Goal: Task Accomplishment & Management: Complete application form

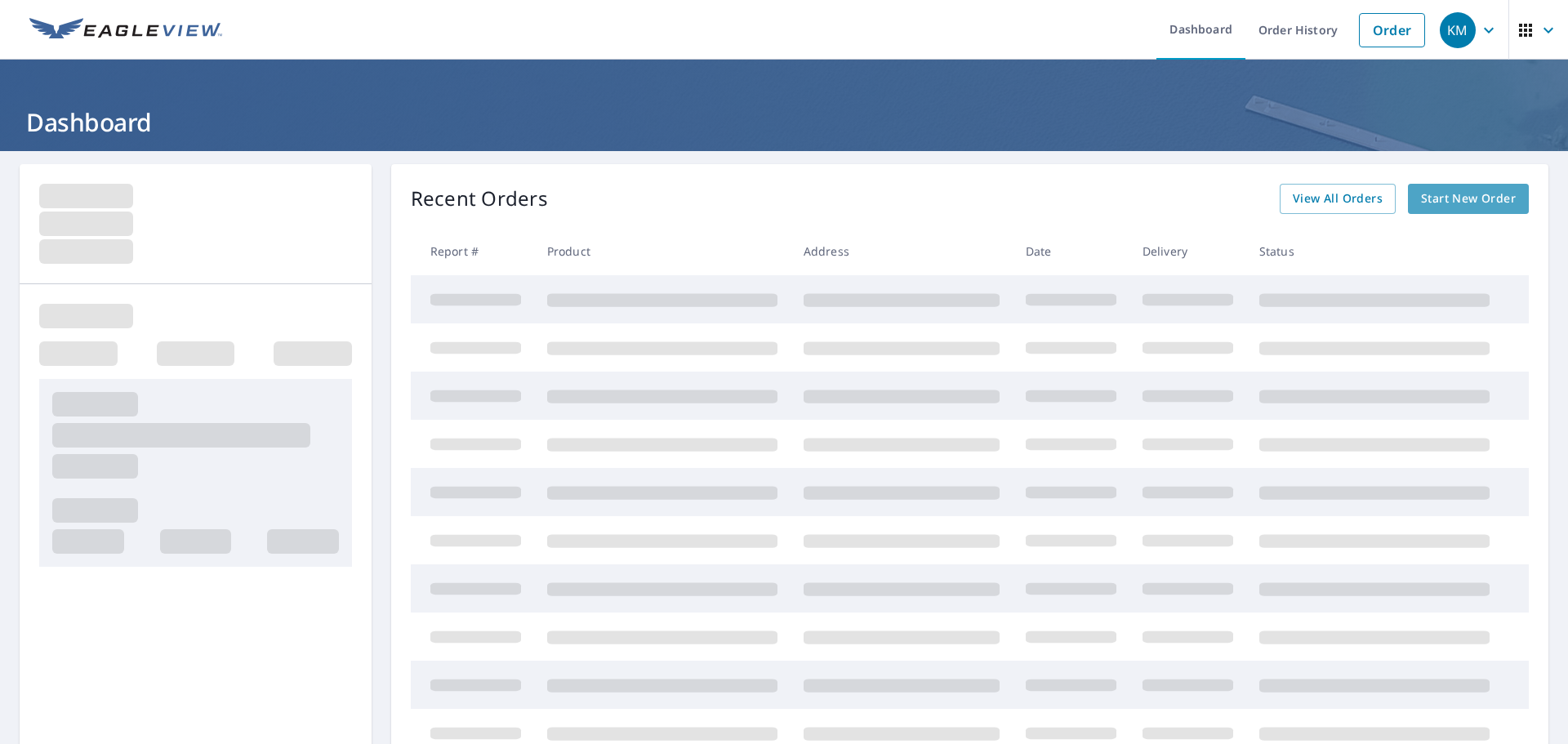
click at [1426, 206] on span "Start New Order" at bounding box center [1468, 198] width 95 height 21
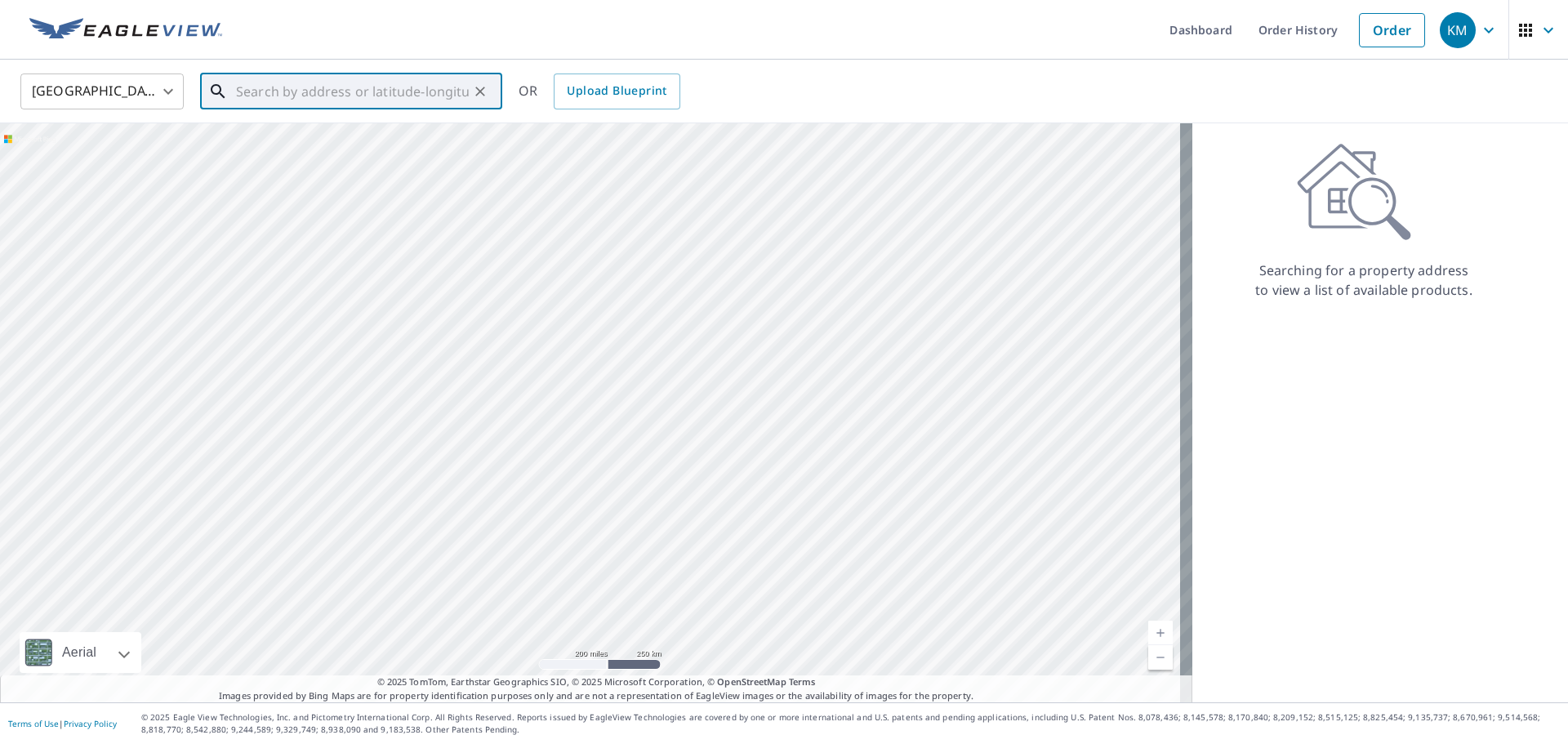
click at [303, 94] on input "text" at bounding box center [352, 92] width 233 height 45
click at [281, 151] on p "Kahului, HI 96732" at bounding box center [361, 157] width 257 height 17
type input "[STREET_ADDRESS]"
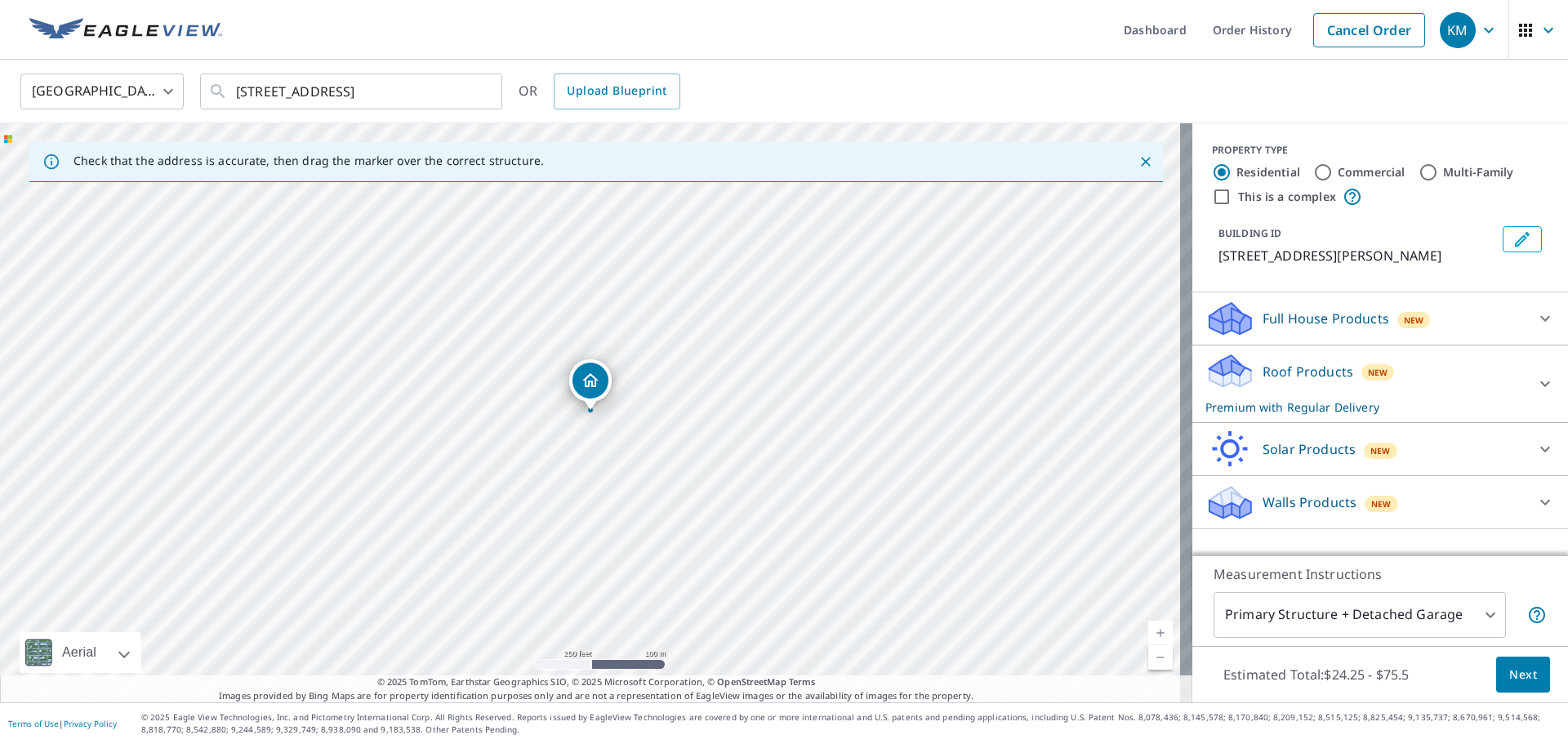
click at [1149, 636] on link "Current Level 17, Zoom In" at bounding box center [1160, 632] width 25 height 25
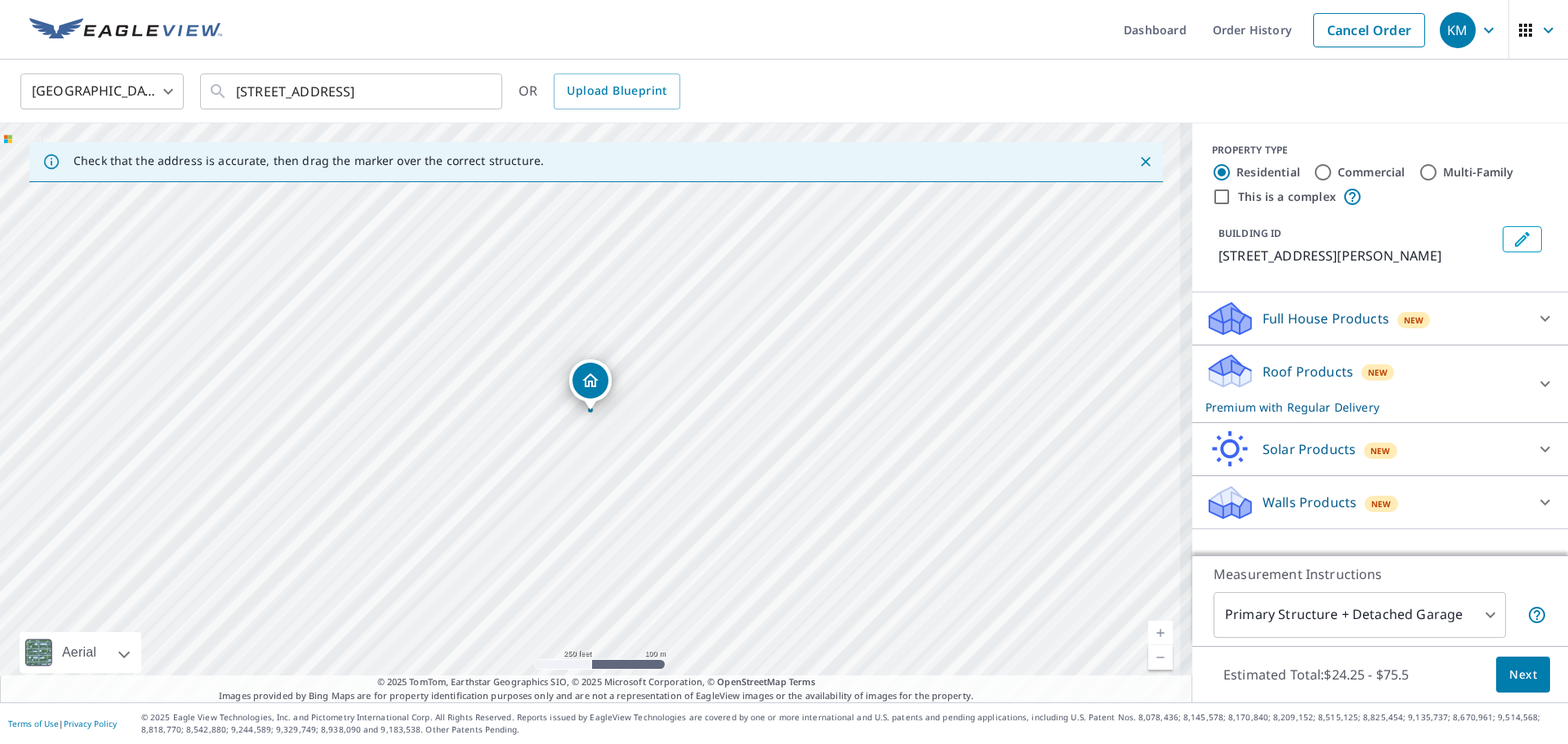
click at [1149, 636] on link "Current Level 17, Zoom In" at bounding box center [1160, 632] width 25 height 25
click at [1149, 636] on link "Current Level 17.83650126771712, Zoom In" at bounding box center [1160, 632] width 25 height 25
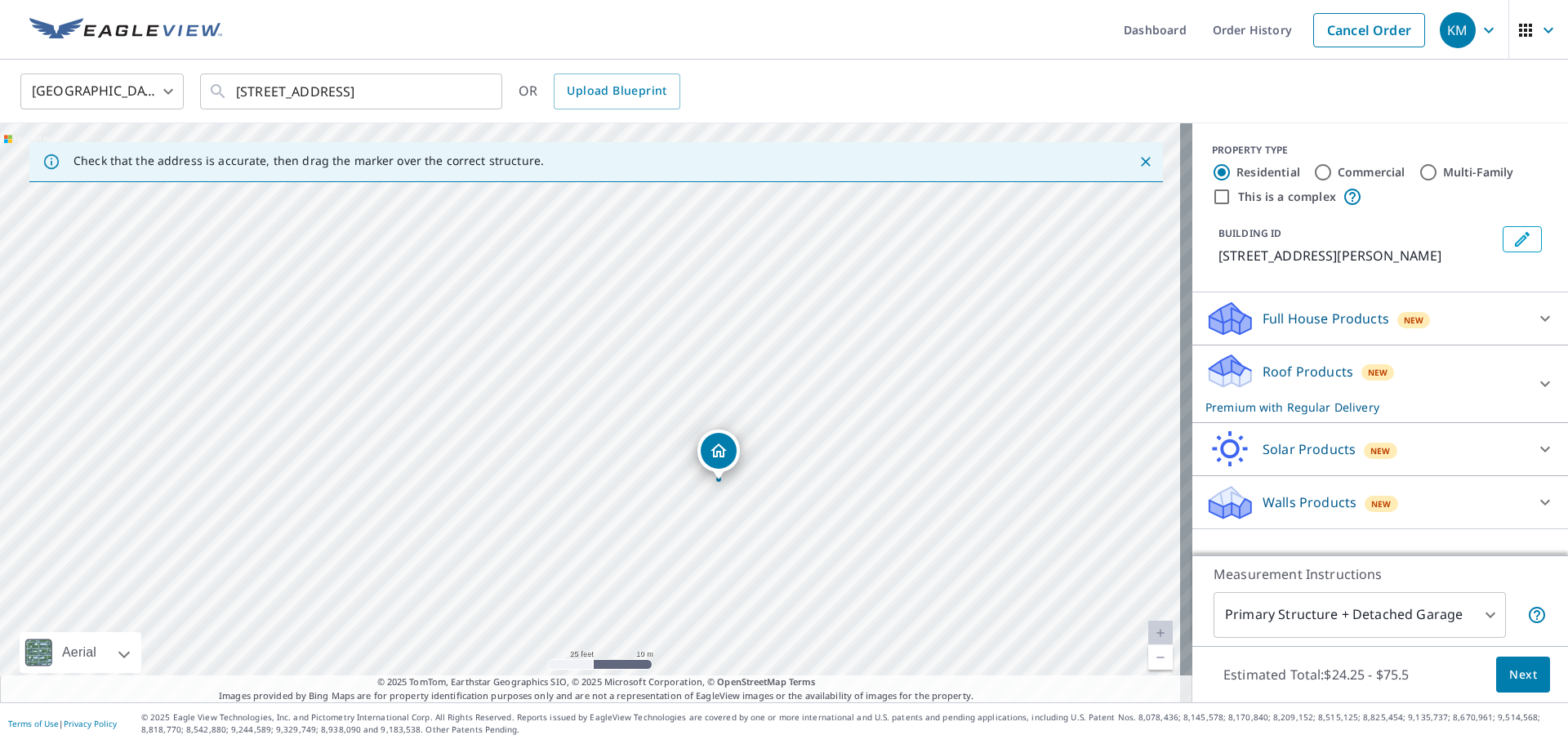
drag, startPoint x: 585, startPoint y: 397, endPoint x: 713, endPoint y: 467, distance: 145.9
click at [1510, 670] on span "Next" at bounding box center [1524, 675] width 28 height 21
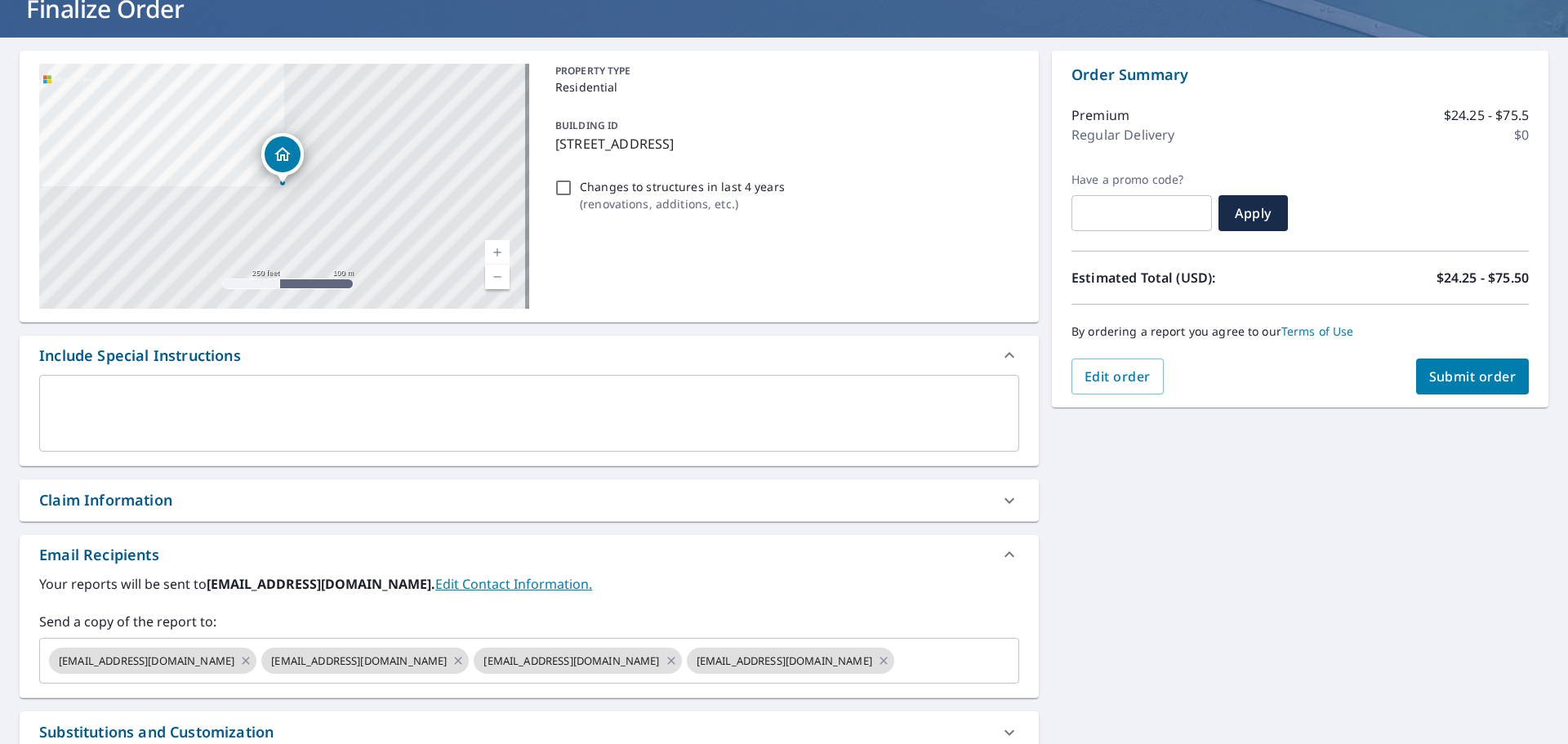
scroll to position [245, 0]
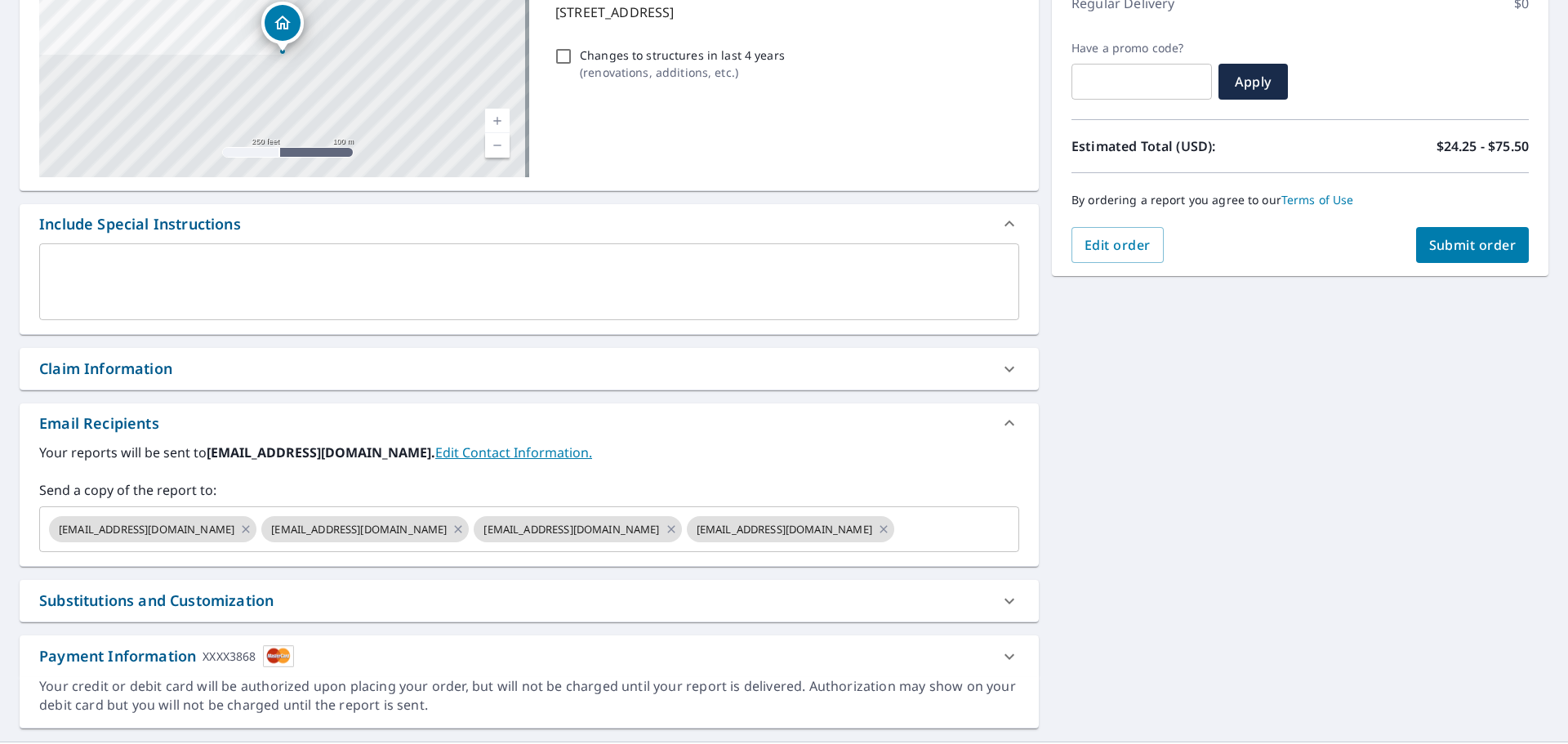
click at [269, 374] on div "Claim Information" at bounding box center [515, 369] width 951 height 22
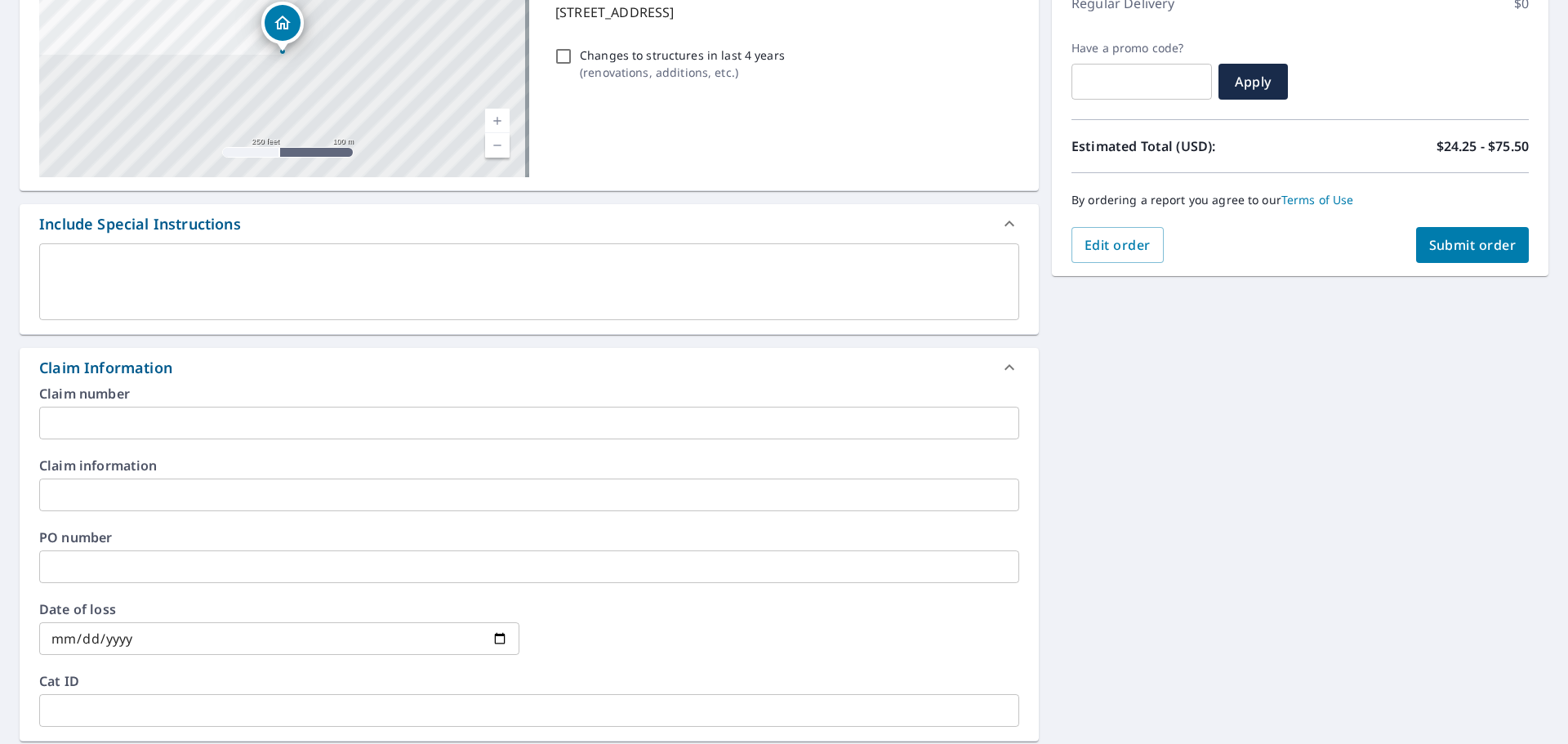
click at [235, 422] on input "text" at bounding box center [529, 422] width 980 height 33
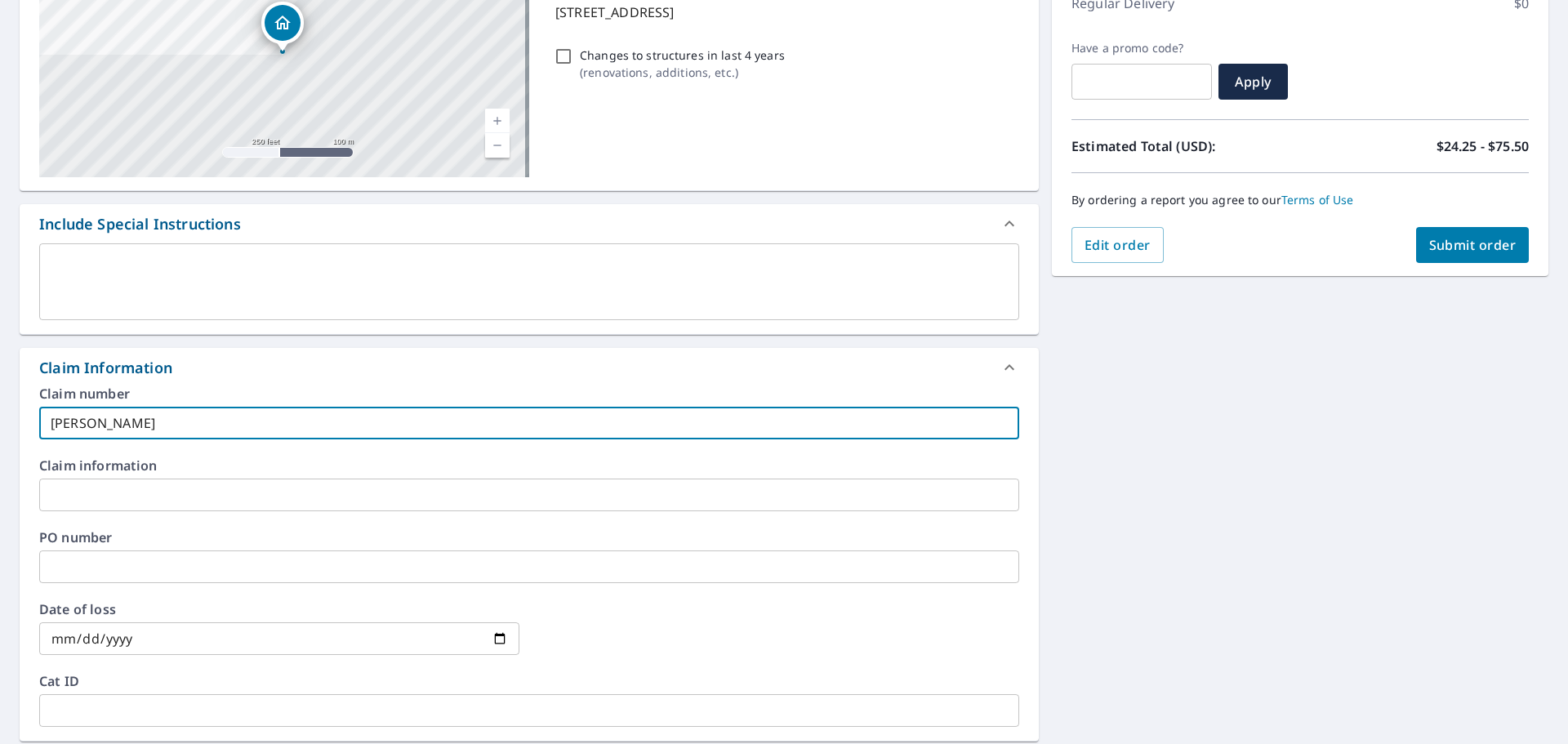
type input "[PERSON_NAME]"
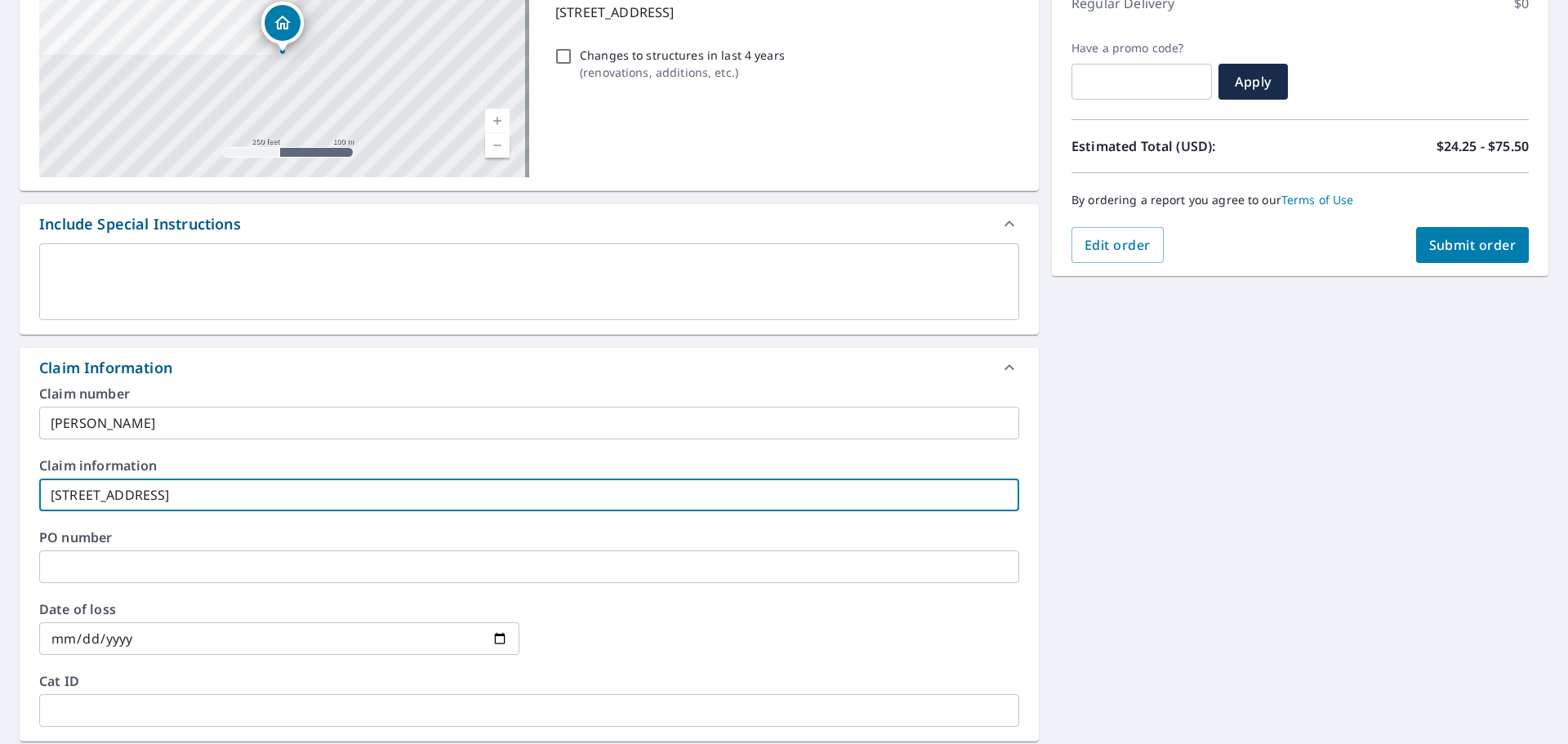
type input "[STREET_ADDRESS]"
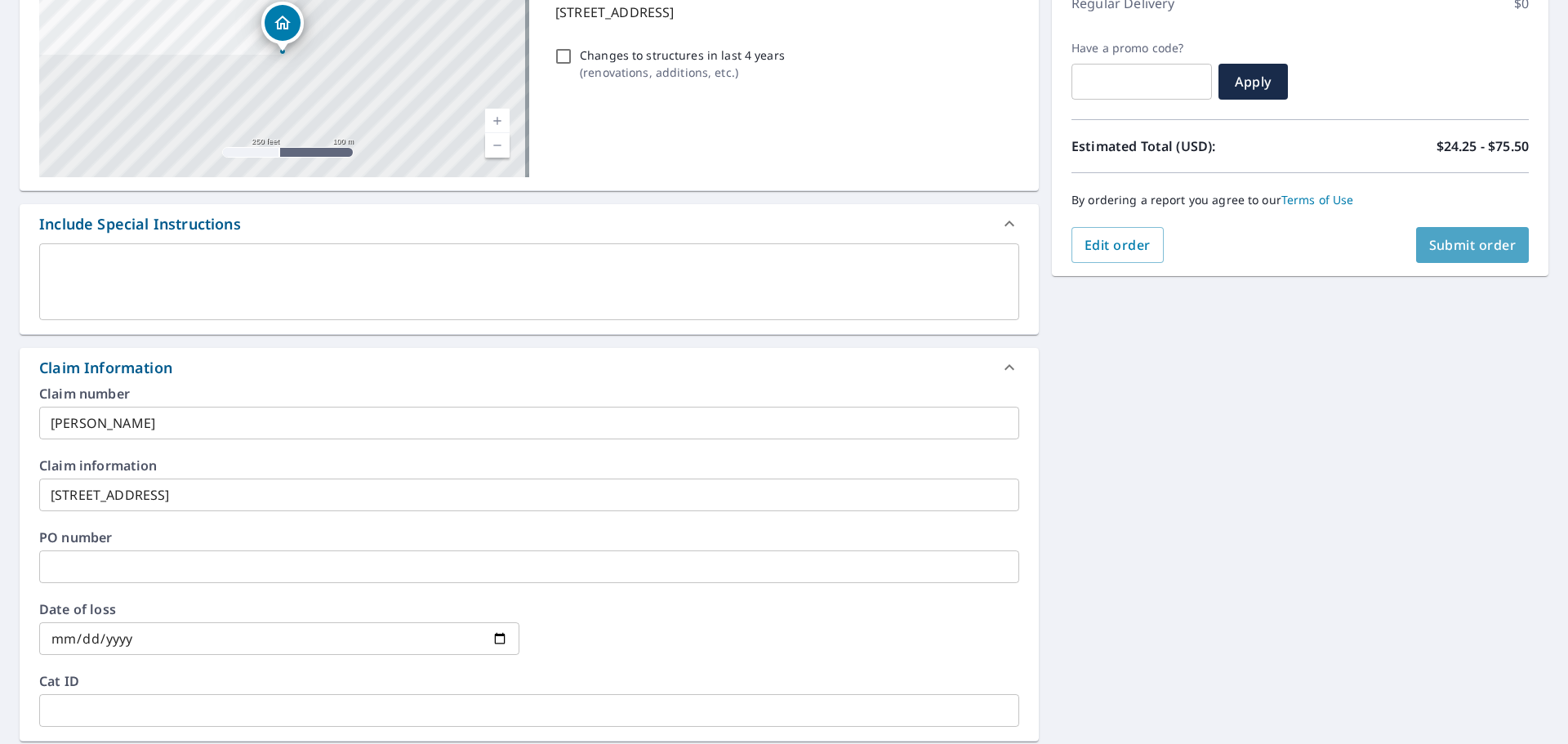
click at [1470, 247] on span "Submit order" at bounding box center [1473, 245] width 88 height 18
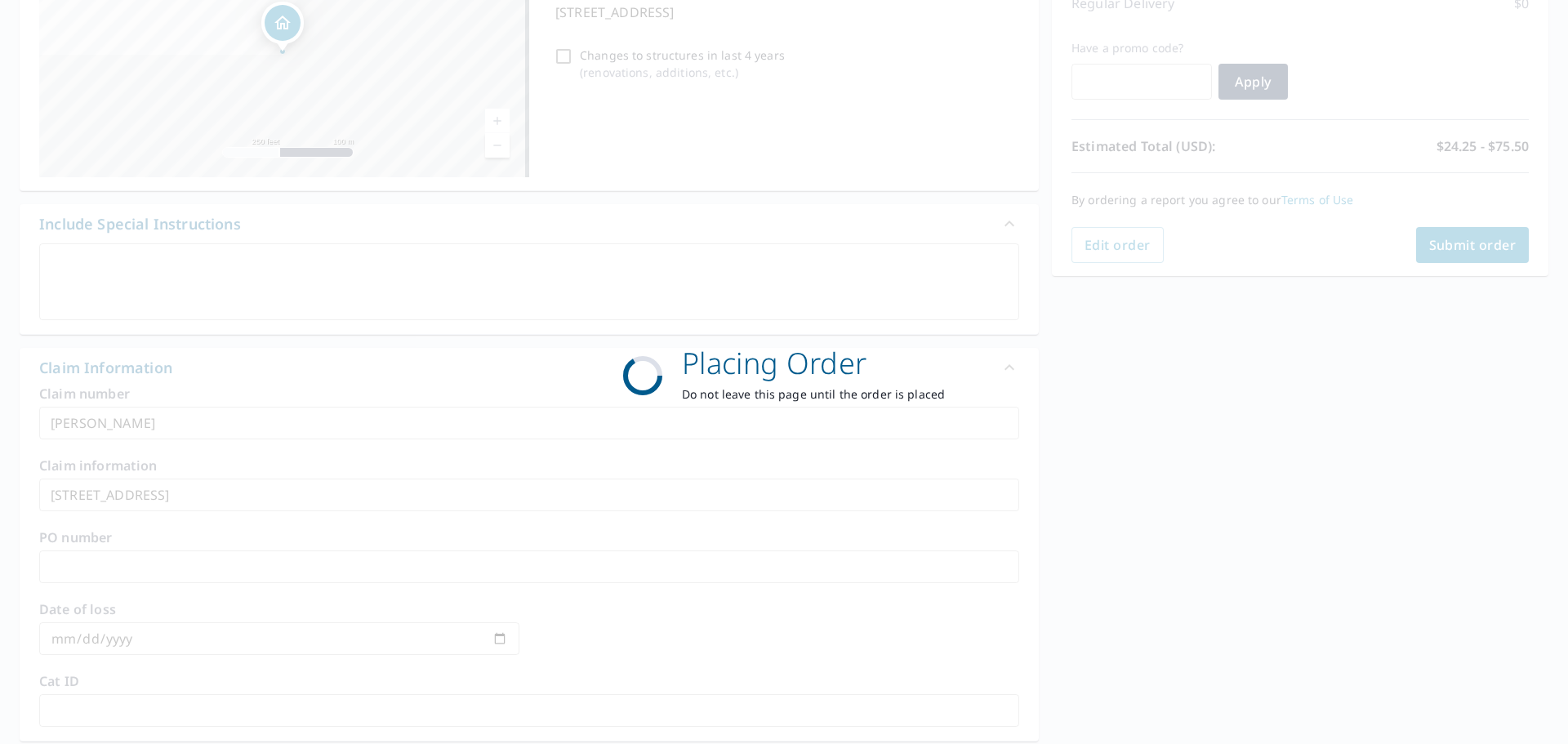
scroll to position [0, 0]
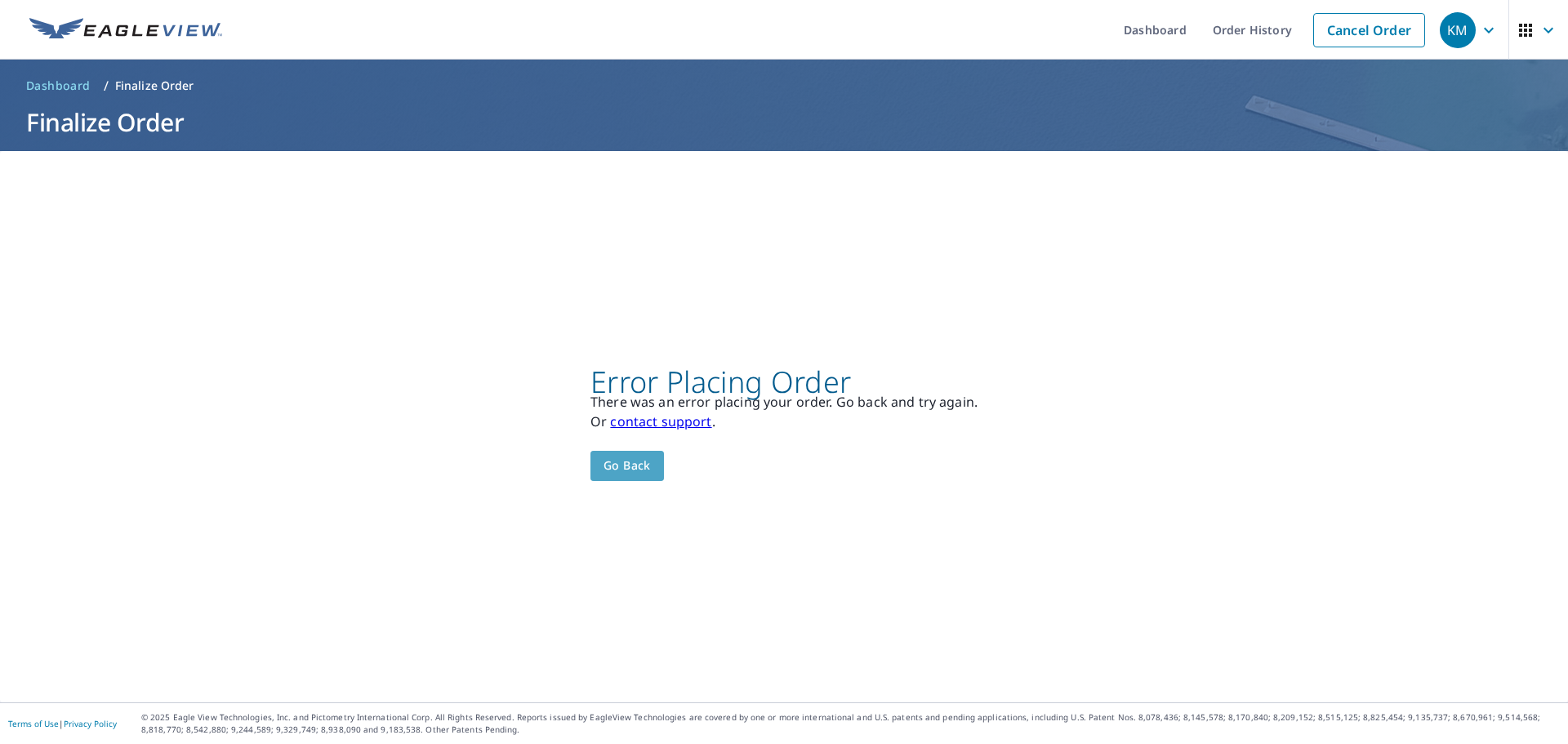
click at [617, 470] on span "Go back" at bounding box center [628, 466] width 47 height 21
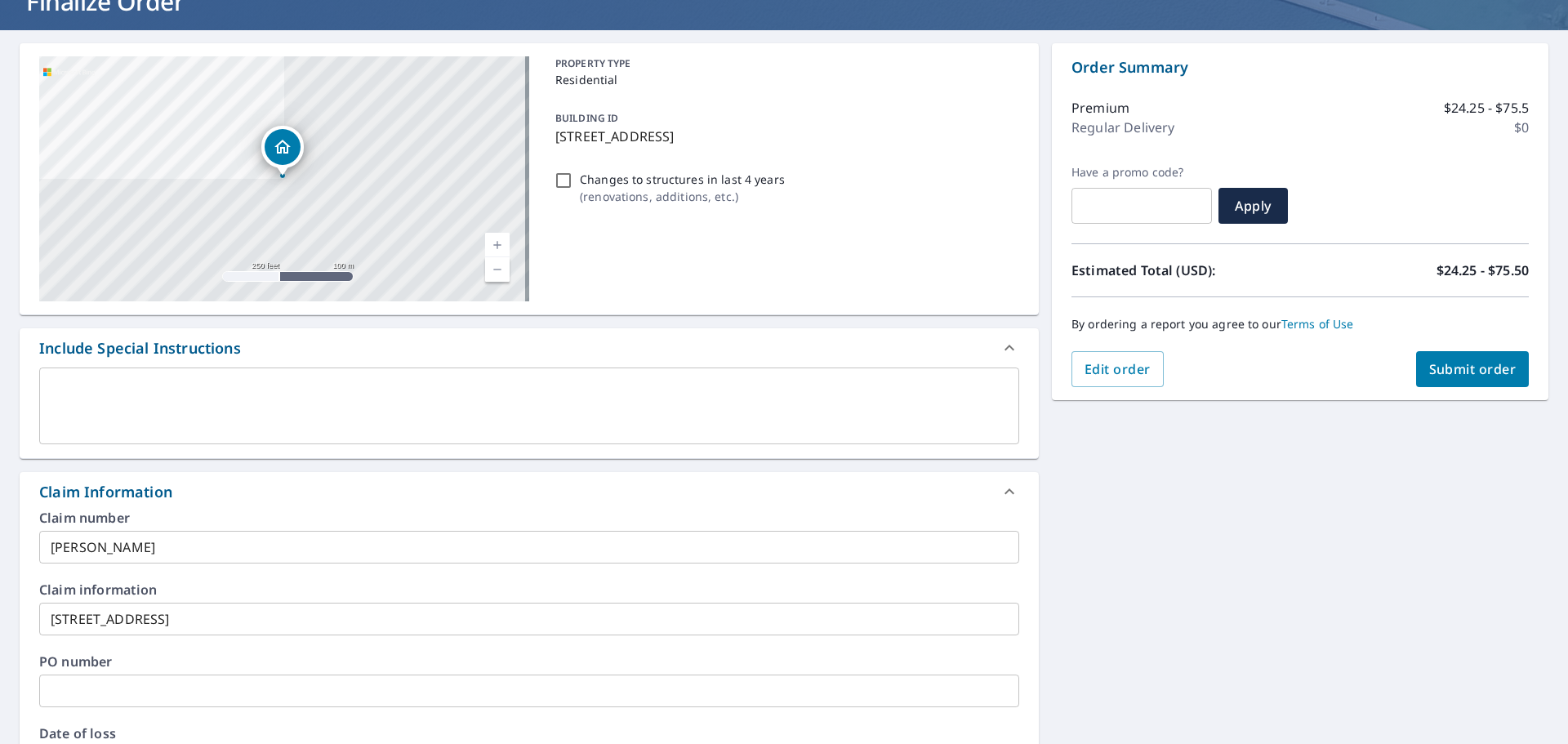
scroll to position [164, 0]
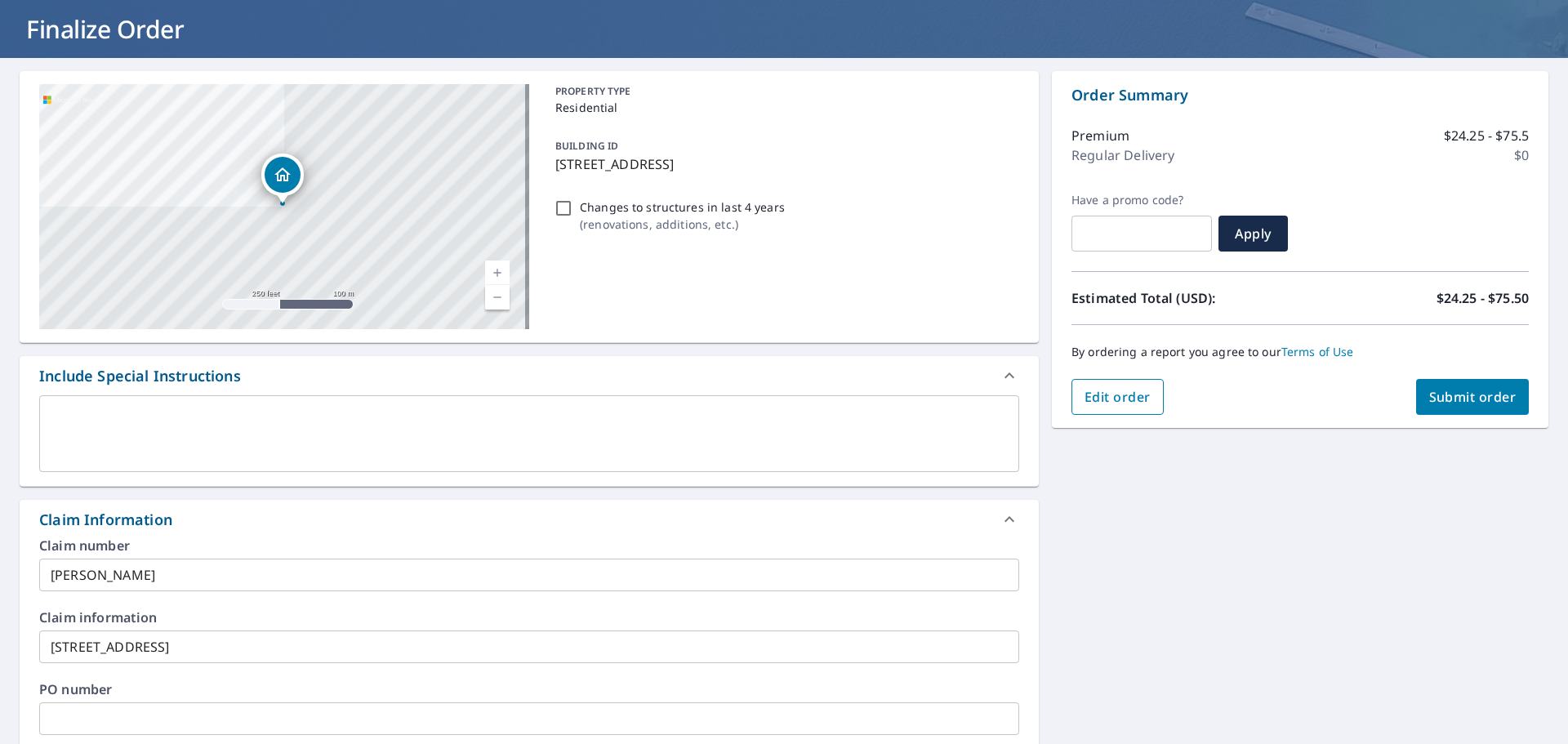
scroll to position [82, 0]
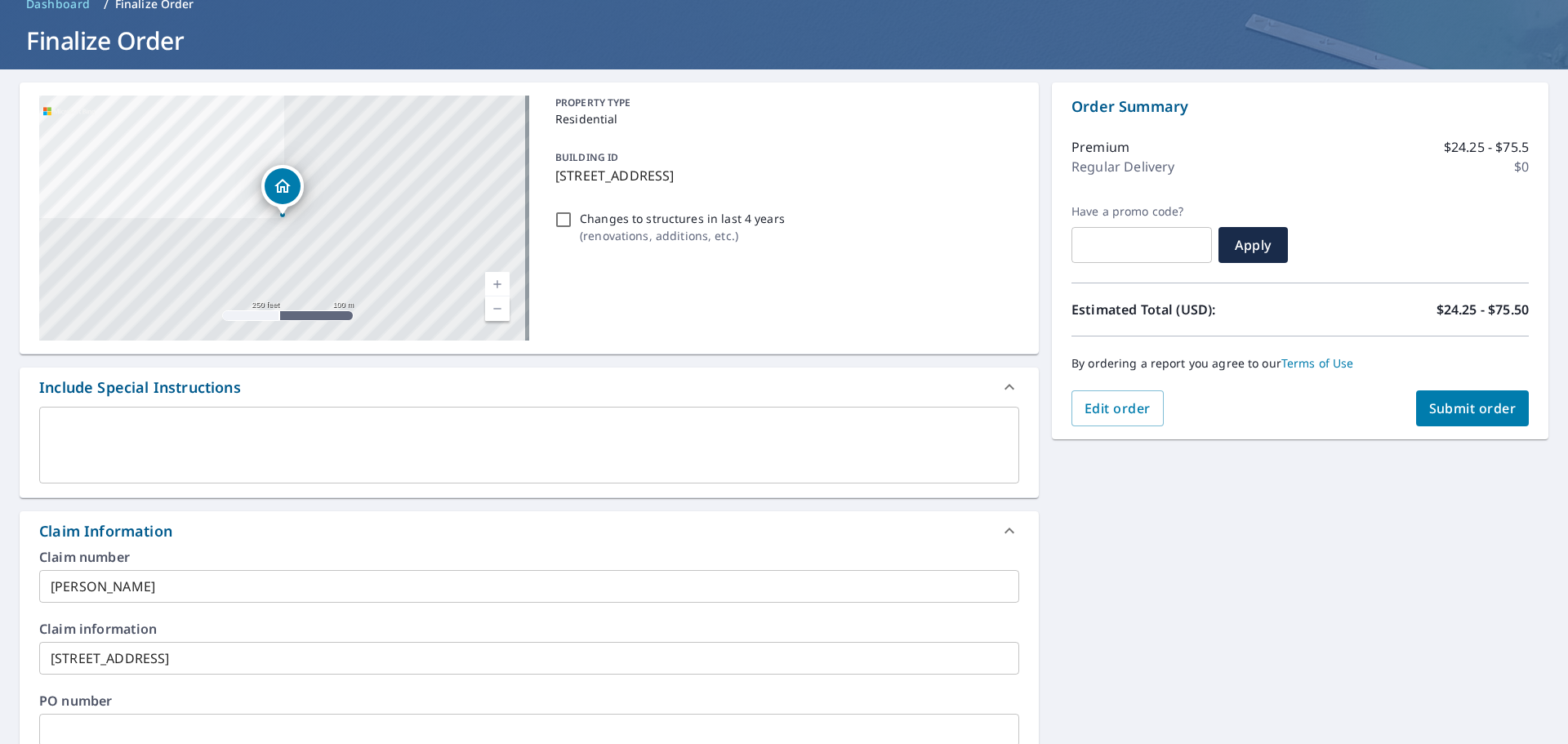
click at [1469, 405] on span "Submit order" at bounding box center [1473, 409] width 88 height 18
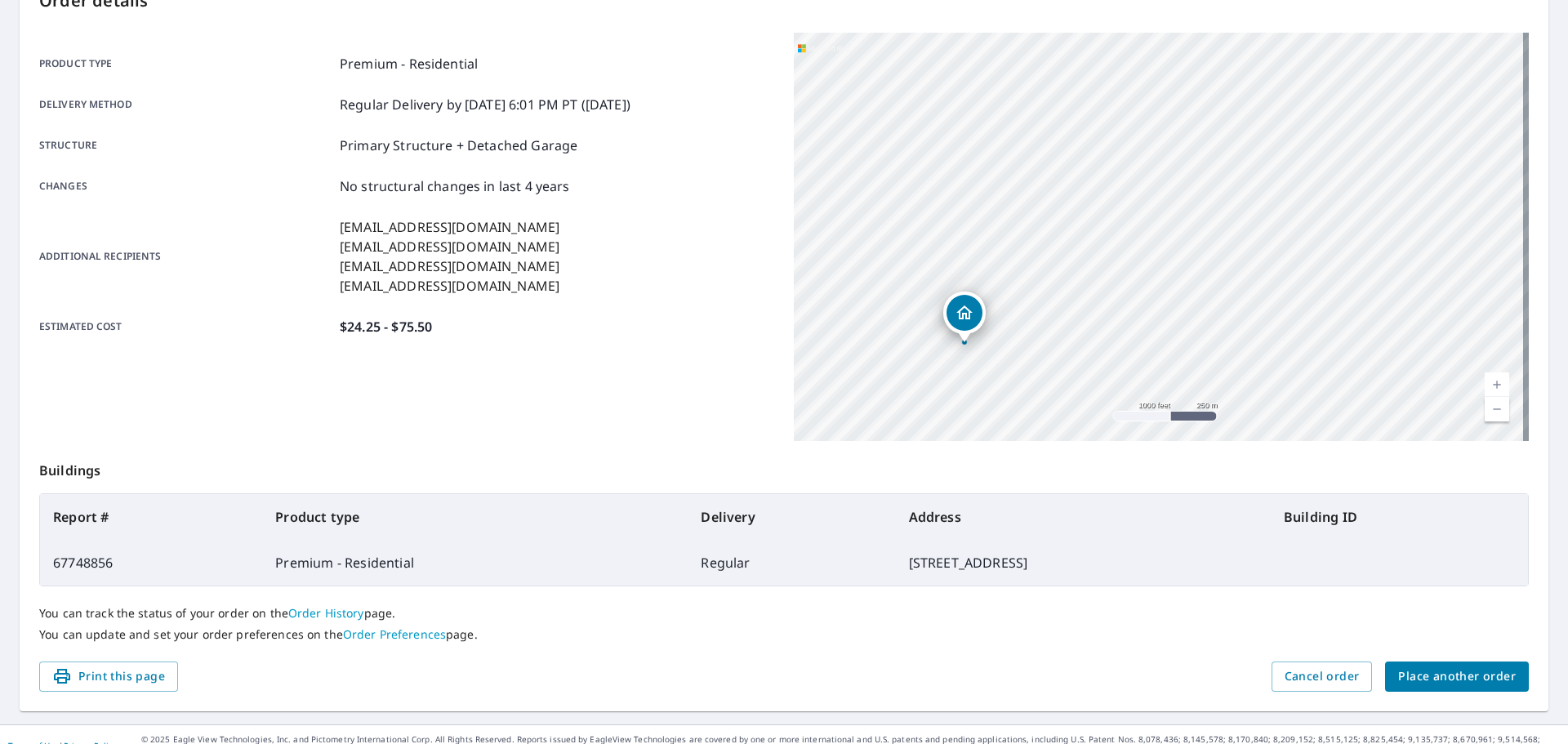
scroll to position [217, 0]
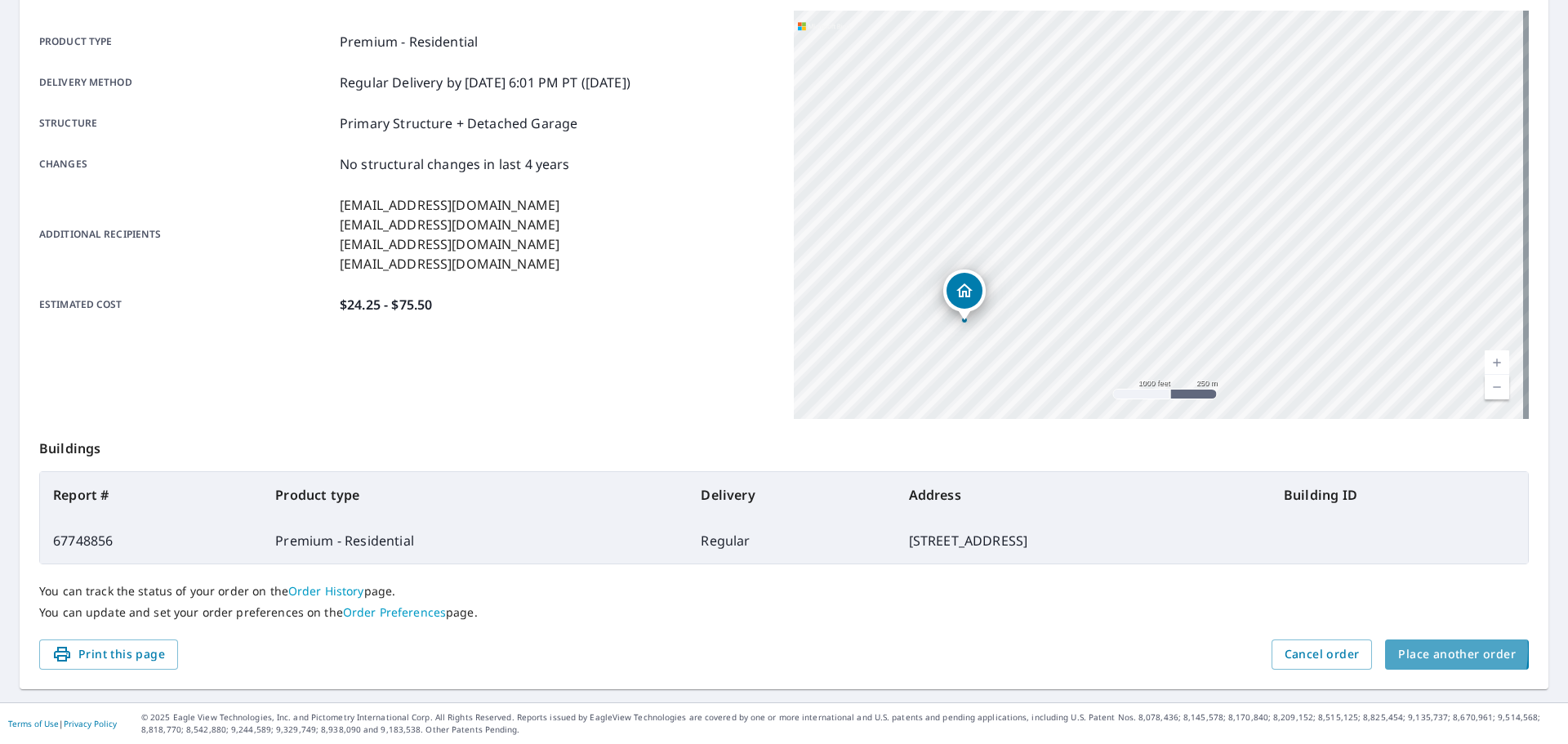
click at [1398, 650] on span "Place another order" at bounding box center [1456, 654] width 117 height 21
